Goal: Navigation & Orientation: Find specific page/section

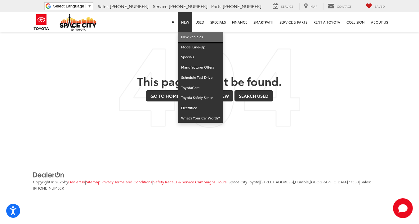
click at [192, 39] on link "New Vehicles" at bounding box center [200, 37] width 45 height 10
